Goal: Navigation & Orientation: Find specific page/section

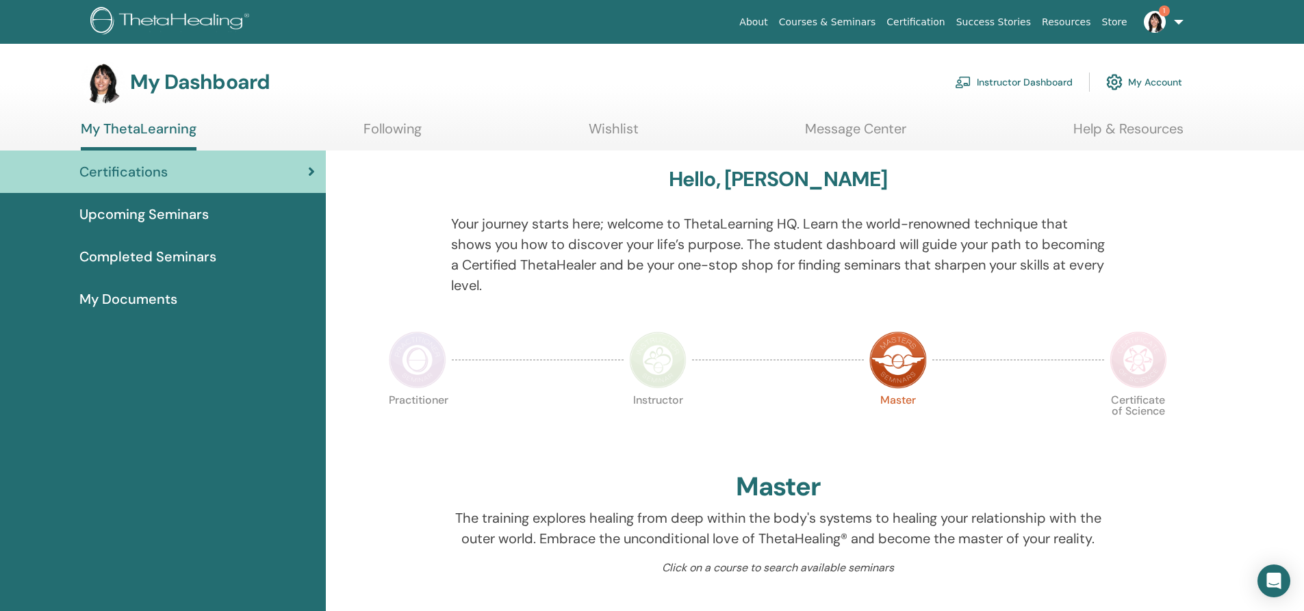
click at [1015, 81] on link "Instructor Dashboard" at bounding box center [1014, 82] width 118 height 30
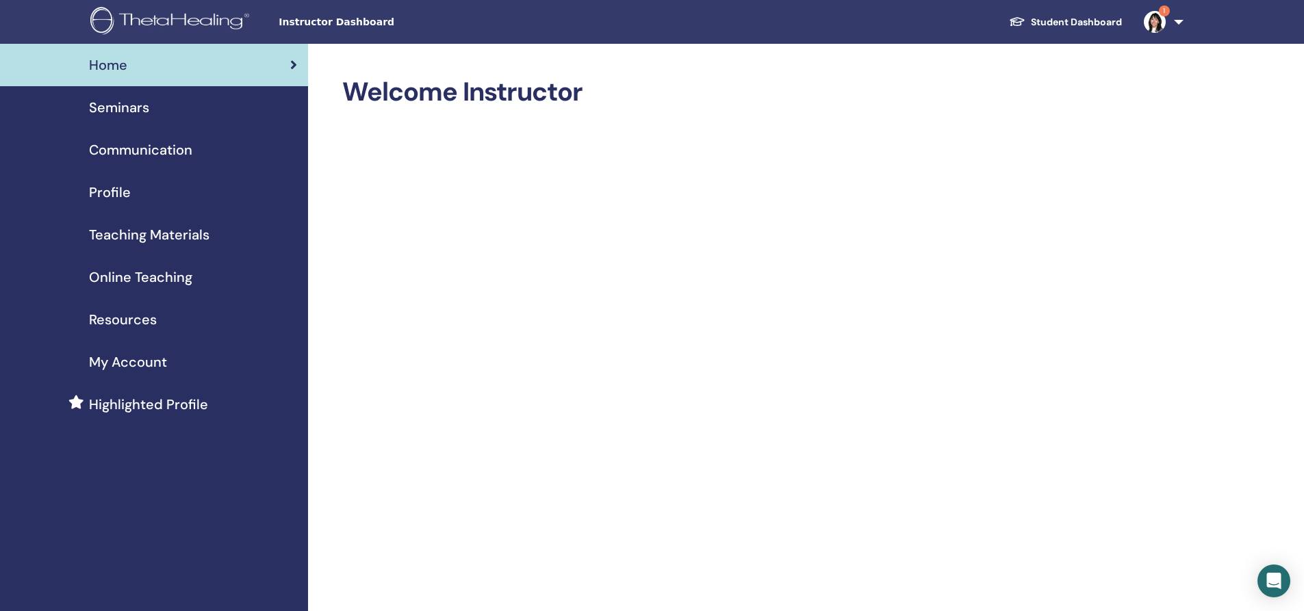
click at [138, 108] on span "Seminars" at bounding box center [119, 107] width 60 height 21
